Goal: Communication & Community: Ask a question

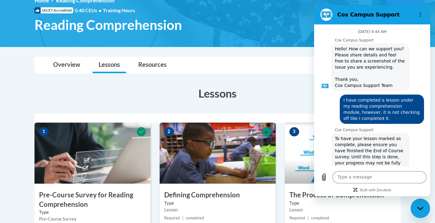
scroll to position [737, 0]
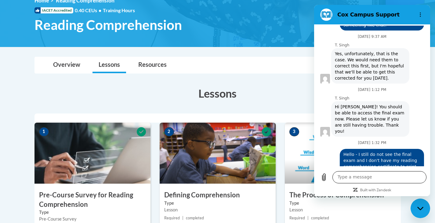
click at [372, 177] on textarea at bounding box center [380, 177] width 94 height 12
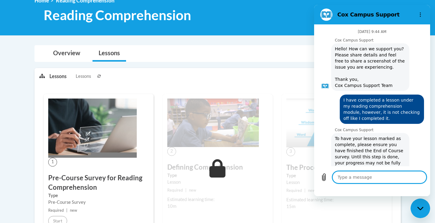
scroll to position [737, 0]
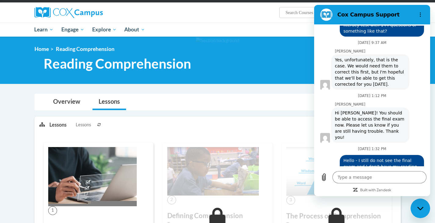
scroll to position [0, 0]
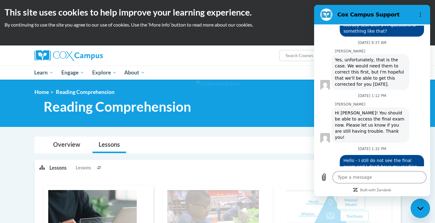
click at [425, 213] on div "Close messaging window" at bounding box center [420, 208] width 18 height 18
type textarea "x"
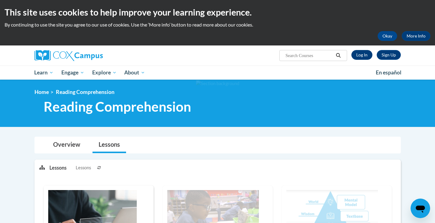
click at [369, 54] on link "Log In" at bounding box center [362, 55] width 21 height 10
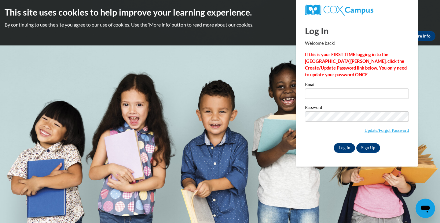
type input "[EMAIL_ADDRESS][DOMAIN_NAME]"
click at [344, 145] on input "Log In" at bounding box center [344, 148] width 21 height 10
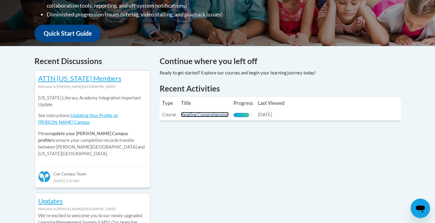
click at [209, 114] on link "Reading Comprehension" at bounding box center [205, 114] width 48 height 5
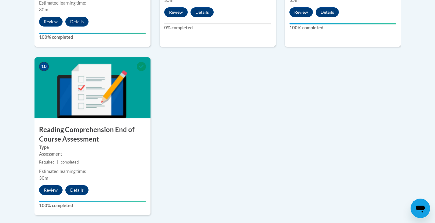
scroll to position [611, 0]
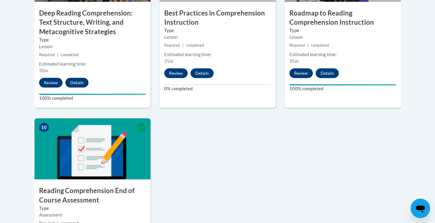
click at [420, 211] on icon "Open messaging window" at bounding box center [420, 208] width 11 height 11
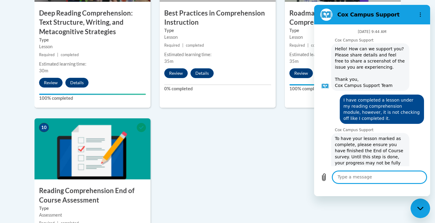
scroll to position [737, 0]
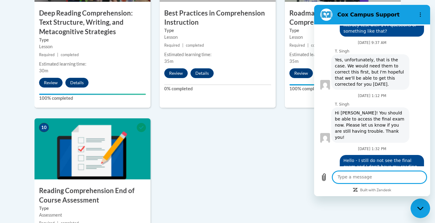
click at [349, 179] on textarea at bounding box center [380, 177] width 94 height 12
type textarea "A"
type textarea "x"
type textarea "An"
type textarea "x"
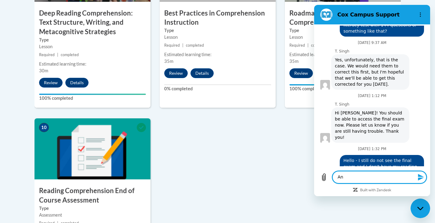
type textarea "And"
type textarea "x"
type textarea "And"
type textarea "x"
type textarea "And I"
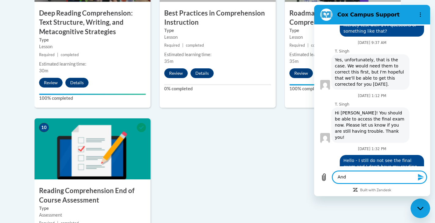
type textarea "x"
type textarea "And I"
type textarea "x"
type textarea "And I s"
type textarea "x"
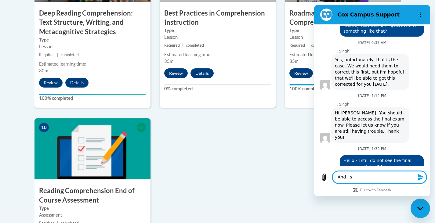
type textarea "And I st"
type textarea "x"
type textarea "And I sti"
type textarea "x"
type textarea "And I stil"
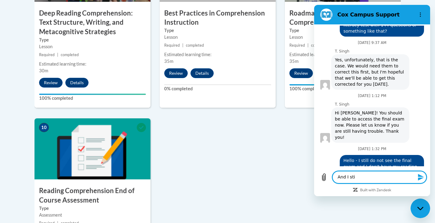
type textarea "x"
type textarea "And I still"
type textarea "x"
type textarea "And I still"
type textarea "x"
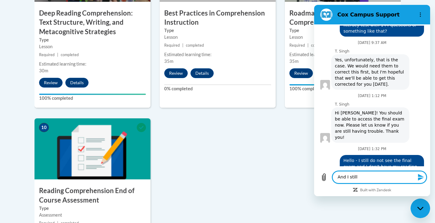
type textarea "And I still s"
type textarea "x"
type textarea "And I still se"
type textarea "x"
type textarea "And I still see"
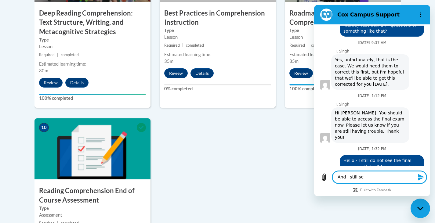
type textarea "x"
type textarea "And I still see"
type textarea "x"
type textarea "And I still see t"
type textarea "x"
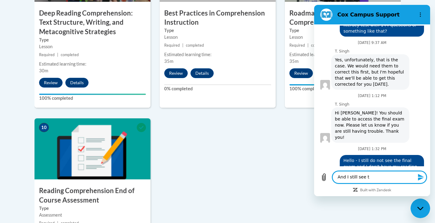
type textarea "And I still see th"
type textarea "x"
type textarea "And I still see tha"
type textarea "x"
type textarea "And I still see that"
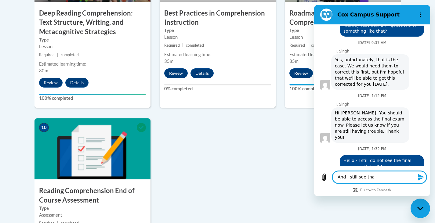
type textarea "x"
type textarea "And I still see that"
type textarea "x"
type textarea "And I still see that t"
type textarea "x"
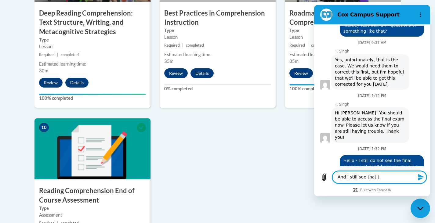
type textarea "And I still see that th"
type textarea "x"
type textarea "And I still see that the"
type textarea "x"
type textarea "And I still see that the"
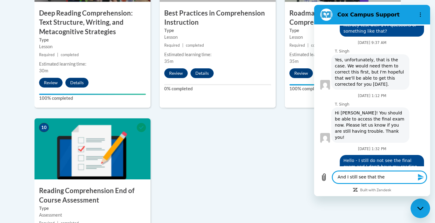
type textarea "x"
type textarea "And I still see that the b"
type textarea "x"
type textarea "And I still see that the be"
type textarea "x"
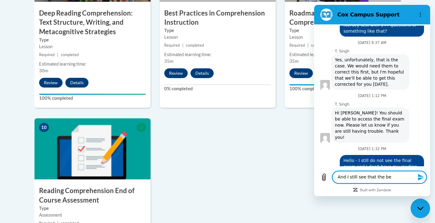
type textarea "And I still see that the bes"
type textarea "x"
type textarea "And I still see that the best"
type textarea "x"
type textarea "And I still see that the best"
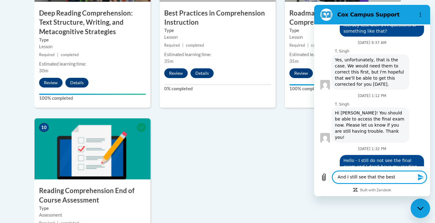
type textarea "x"
type textarea "And I still see that the best p"
type textarea "x"
type textarea "And I still see that the best pr"
type textarea "x"
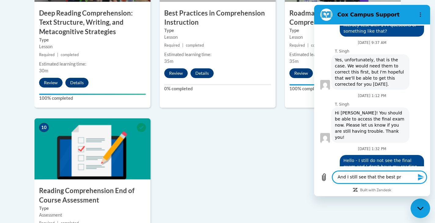
type textarea "And I still see that the best pra"
type textarea "x"
type textarea "And I still see that the best prac"
type textarea "x"
type textarea "And I still see that the best pract"
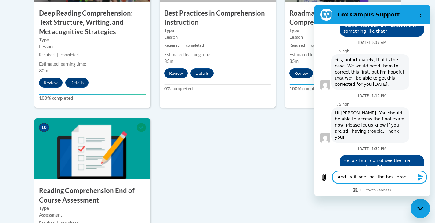
type textarea "x"
type textarea "And I still see that the best practi"
type textarea "x"
type textarea "And I still see that the best practic"
type textarea "x"
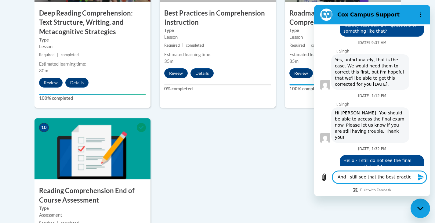
type textarea "And I still see that the best practice"
type textarea "x"
type textarea "And I still see that the best practices"
type textarea "x"
type textarea "And I still see that the best practices"
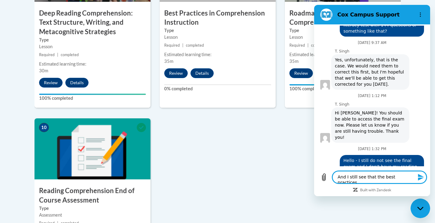
type textarea "x"
type textarea "And I still see that the best practices i"
type textarea "x"
type textarea "And I still see that the best practices in"
type textarea "x"
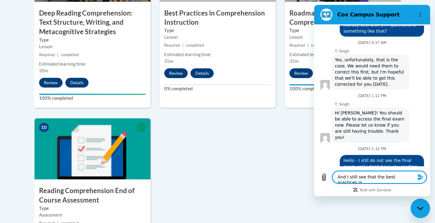
type textarea "And I still see that the best practices in"
type textarea "x"
type textarea "And I still see that the best practices in c"
type textarea "x"
type textarea "And I still see that the best practices in co"
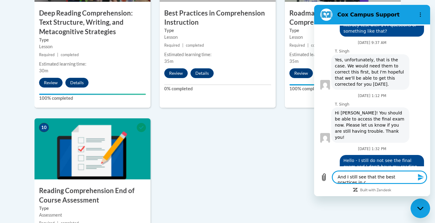
type textarea "x"
type textarea "And I still see that the best practices in com"
type textarea "x"
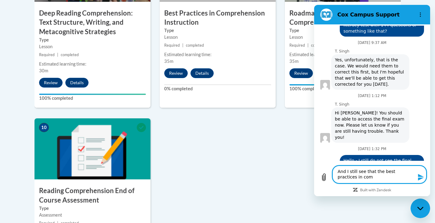
type textarea "And I still see that the best practices in comp"
type textarea "x"
type textarea "And I still see that the best practices in compr"
type textarea "x"
type textarea "And I still see that the best practices in compre"
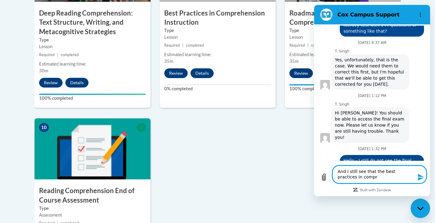
type textarea "x"
type textarea "And I still see that the best practices in compreh"
type textarea "x"
type textarea "And I still see that the best practices in comprehe"
type textarea "x"
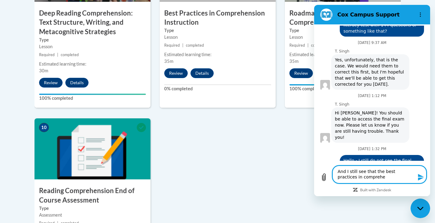
type textarea "And I still see that the best practices in comprehen"
type textarea "x"
type textarea "And I still see that the best practices in comprehens"
type textarea "x"
type textarea "And I still see that the best practices in comprehensi"
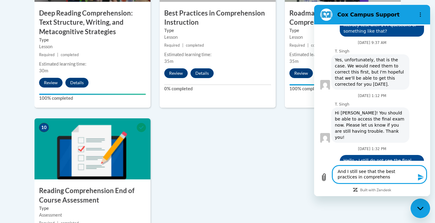
type textarea "x"
type textarea "And I still see that the best practices in comprehensio"
type textarea "x"
type textarea "And I still see that the best practices in comprehension"
type textarea "x"
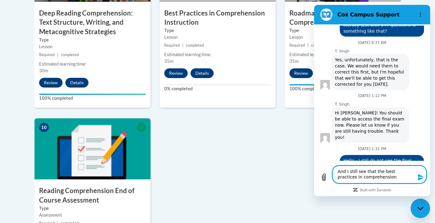
type textarea "And I still see that the best practices in comprehension"
type textarea "x"
type textarea "And I still see that the best practices in comprehension i"
type textarea "x"
type textarea "And I still see that the best practices in comprehension in"
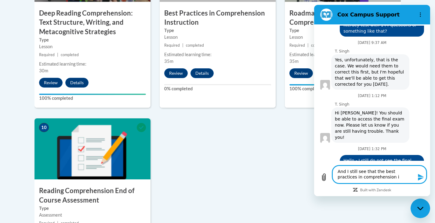
type textarea "x"
type textarea "And I still see that the best practices in comprehension ins"
type textarea "x"
type textarea "And I still see that the best practices in comprehension inst"
type textarea "x"
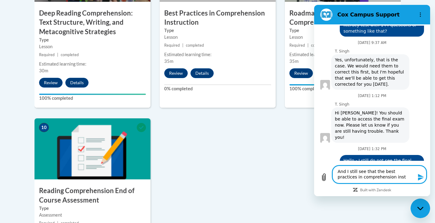
type textarea "And I still see that the best practices in comprehension instr"
type textarea "x"
type textarea "And I still see that the best practices in comprehension instru"
type textarea "x"
type textarea "And I still see that the best practices in comprehension instrua"
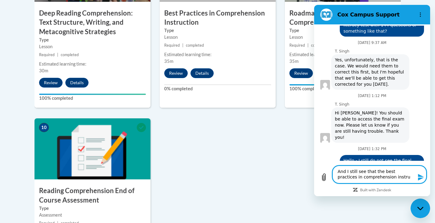
type textarea "x"
type textarea "And I still see that the best practices in comprehension instruac"
type textarea "x"
type textarea "And I still see that the best practices in comprehension instruacti"
type textarea "x"
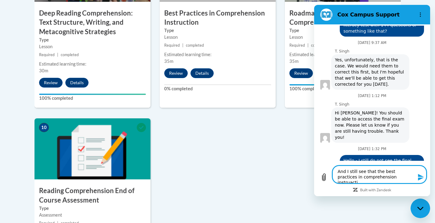
type textarea "And I still see that the best practices in comprehension instruactio"
type textarea "x"
type textarea "And I still see that the best practices in comprehension instruaction"
type textarea "x"
type textarea "And I still see that the best practices in comprehension instruaction"
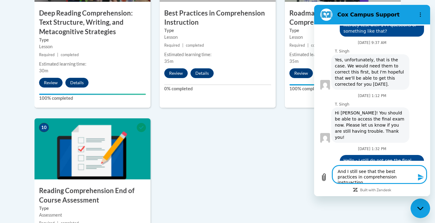
type textarea "x"
type textarea "And I still see that the best practices in comprehension instruaction i"
type textarea "x"
type textarea "And I still see that the best practices in comprehension instruaction is"
type textarea "x"
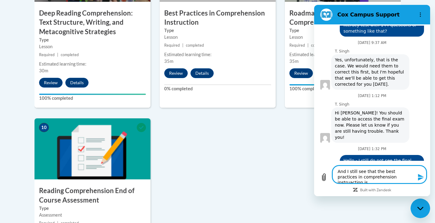
type textarea "And I still see that the best practices in comprehension instruaction is"
type textarea "x"
type textarea "And I still see that the best practices in comprehension instruaction is n"
type textarea "x"
type textarea "And I still see that the best practices in comprehension instruaction is no"
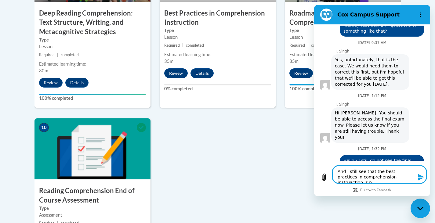
type textarea "x"
type textarea "And I still see that the best practices in comprehension instruaction is not"
type textarea "x"
type textarea "And I still see that the best practices in comprehension instruaction is not"
type textarea "x"
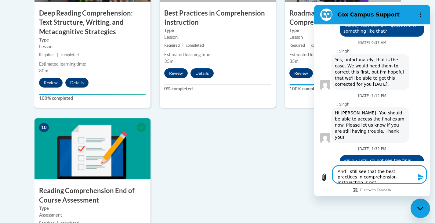
type textarea "And I still see that the best practices in comprehension instruaction is not c"
type textarea "x"
type textarea "And I still see that the best practices in comprehension instruaction is not ch"
type textarea "x"
type textarea "And I still see that the best practices in comprehension instruaction is not che"
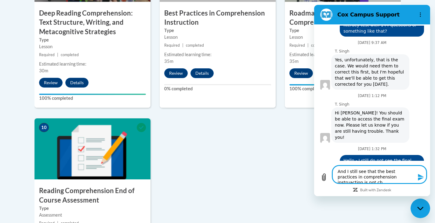
type textarea "x"
type textarea "And I still see that the best practices in comprehension instruaction is not ch…"
type textarea "x"
type textarea "And I still see that the best practices in comprehension instruaction is not ch…"
type textarea "x"
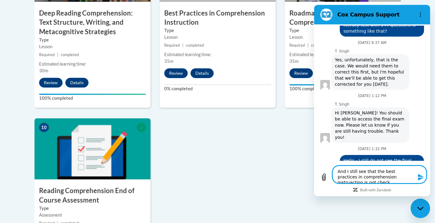
type textarea "And I still see that the best practices in comprehension instruaction is not ch…"
type textarea "x"
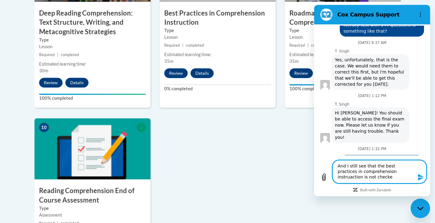
type textarea "And I still see that the best practices in comprehension instruaction is not ch…"
type textarea "x"
type textarea "And I still see that the best practices in comprehension instruaction is not ch…"
type textarea "x"
type textarea "And I still see that the best practices in comprehension instruaction is not ch…"
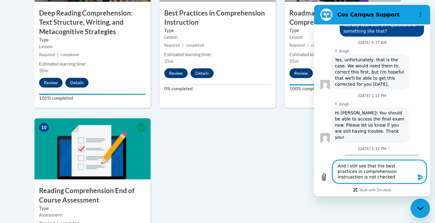
type textarea "x"
type textarea "And I still see that the best practices in comprehension instruaction is not ch…"
type textarea "x"
type textarea "And I still see that the best practices in comprehension instruaction is not ch…"
type textarea "x"
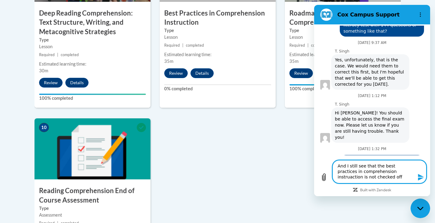
type textarea "And I still see that the best practices in comprehension instruaction is not ch…"
type textarea "x"
type textarea "And I still see that the best practices in comprehension instruction is not che…"
type textarea "x"
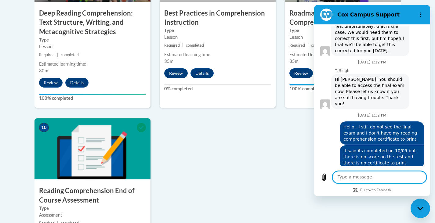
type textarea "x"
